Goal: Task Accomplishment & Management: Manage account settings

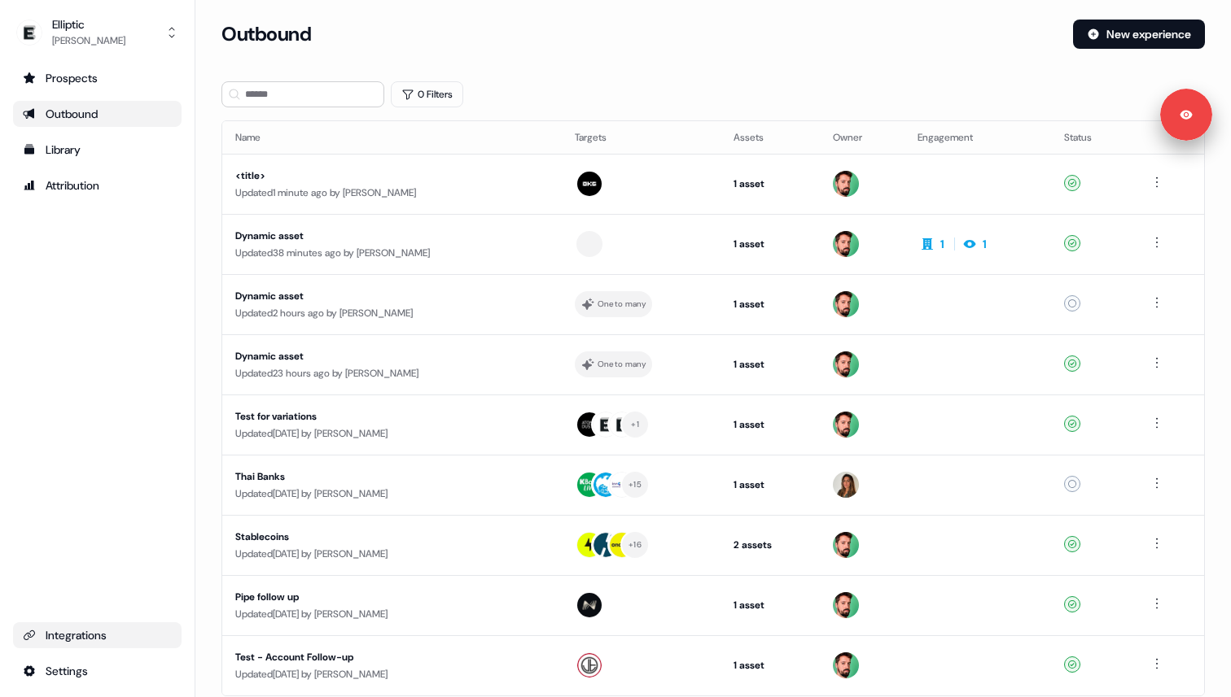
click at [85, 639] on div "Integrations" at bounding box center [97, 635] width 149 height 16
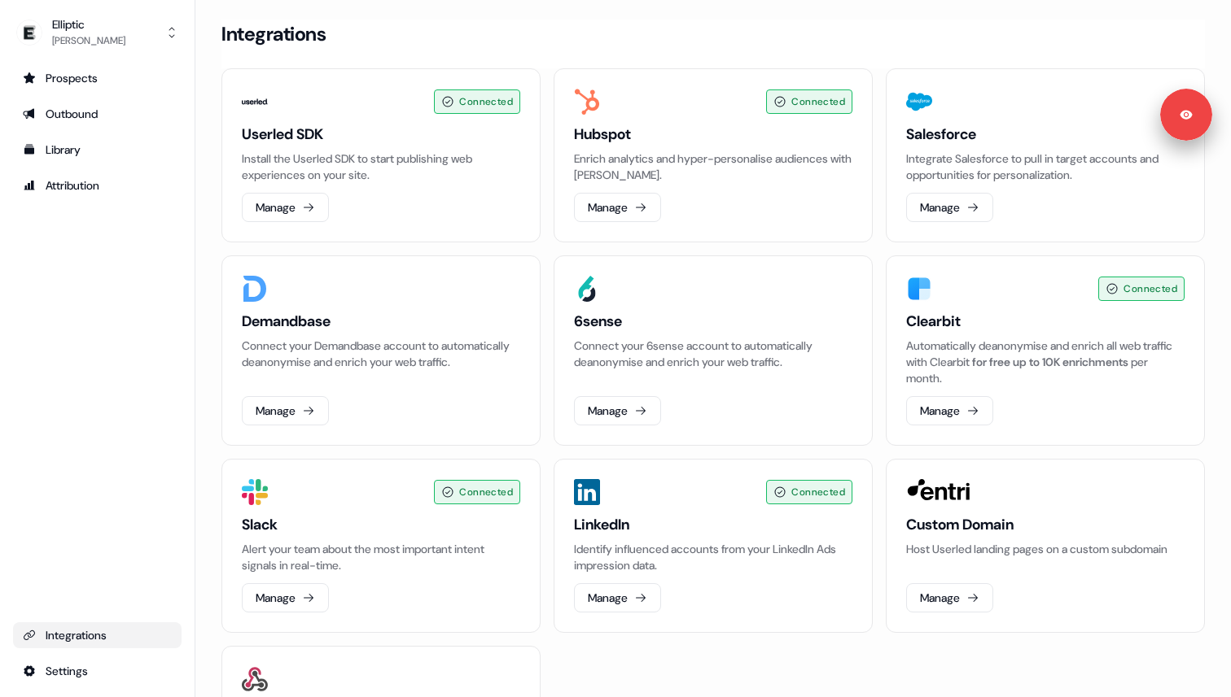
click at [106, 52] on div "Elliptic [PERSON_NAME] Prospects Outbound Library Attribution Integrations Sett…" at bounding box center [97, 348] width 195 height 697
click at [107, 36] on div "[PERSON_NAME]" at bounding box center [88, 41] width 73 height 16
click at [97, 142] on div "Logout" at bounding box center [97, 134] width 155 height 29
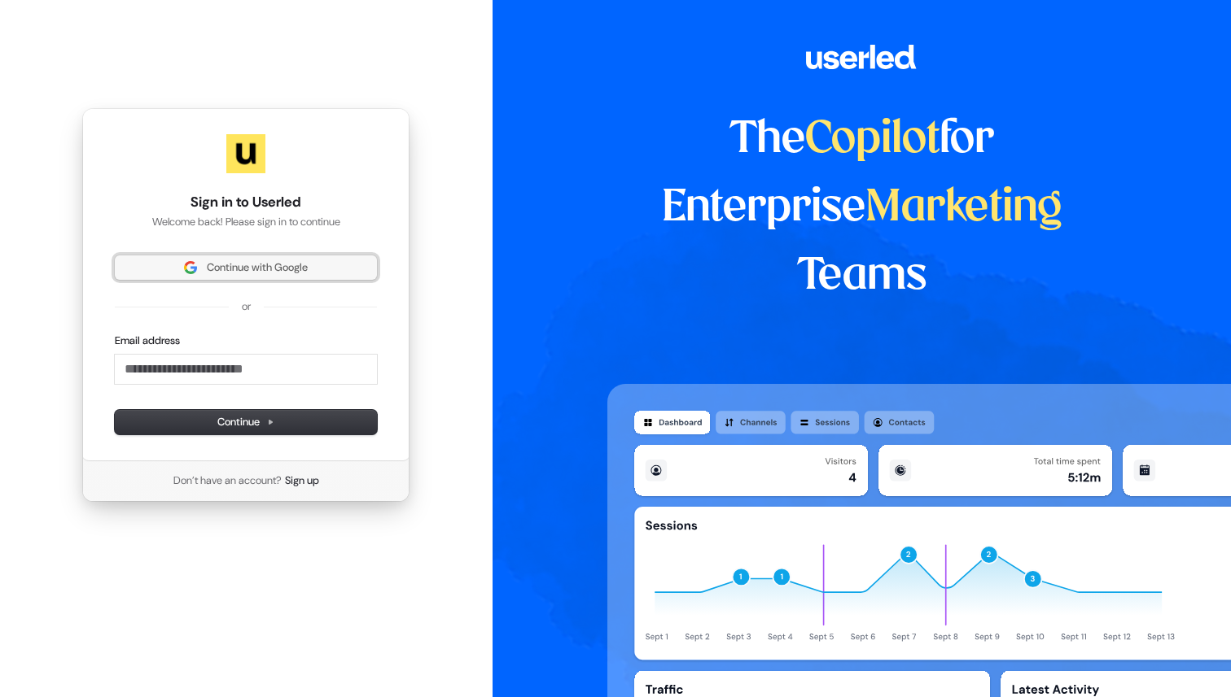
click at [312, 270] on span "Continue with Google" at bounding box center [246, 267] width 243 height 15
